Goal: Find specific page/section: Find specific page/section

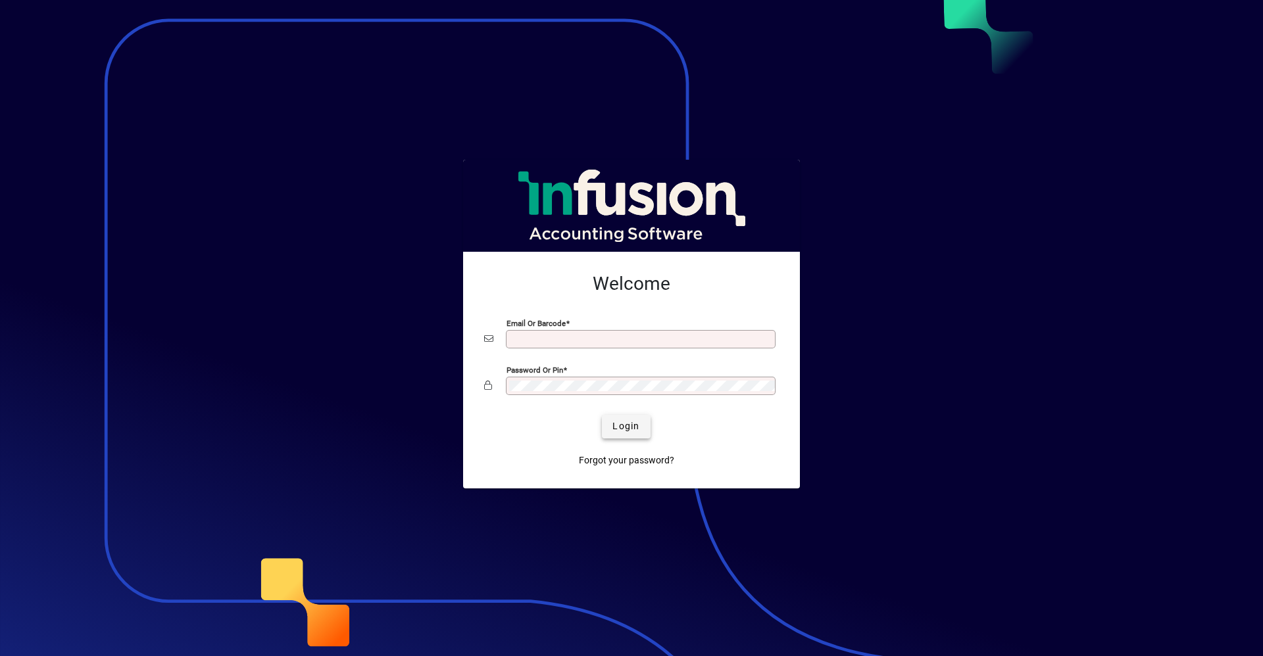
type input "**********"
click at [626, 419] on span "submit" at bounding box center [626, 427] width 48 height 32
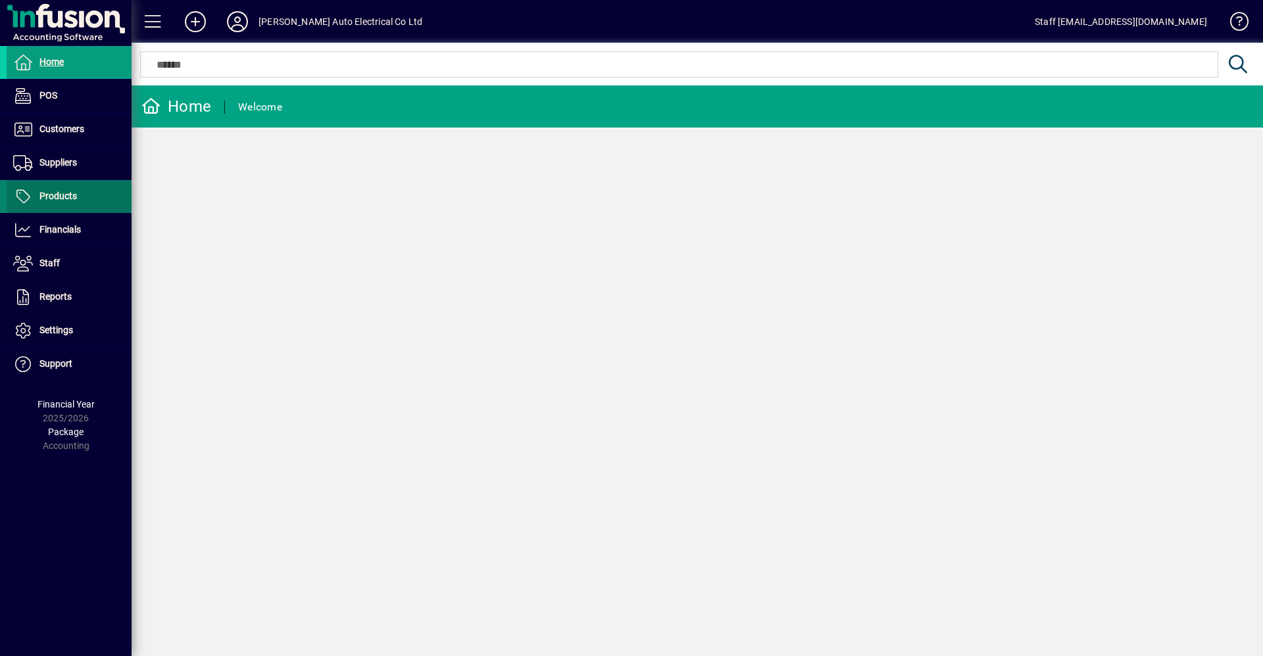
click at [72, 195] on span "Products" at bounding box center [57, 196] width 37 height 11
